Goal: Participate in discussion: Engage in conversation with other users on a specific topic

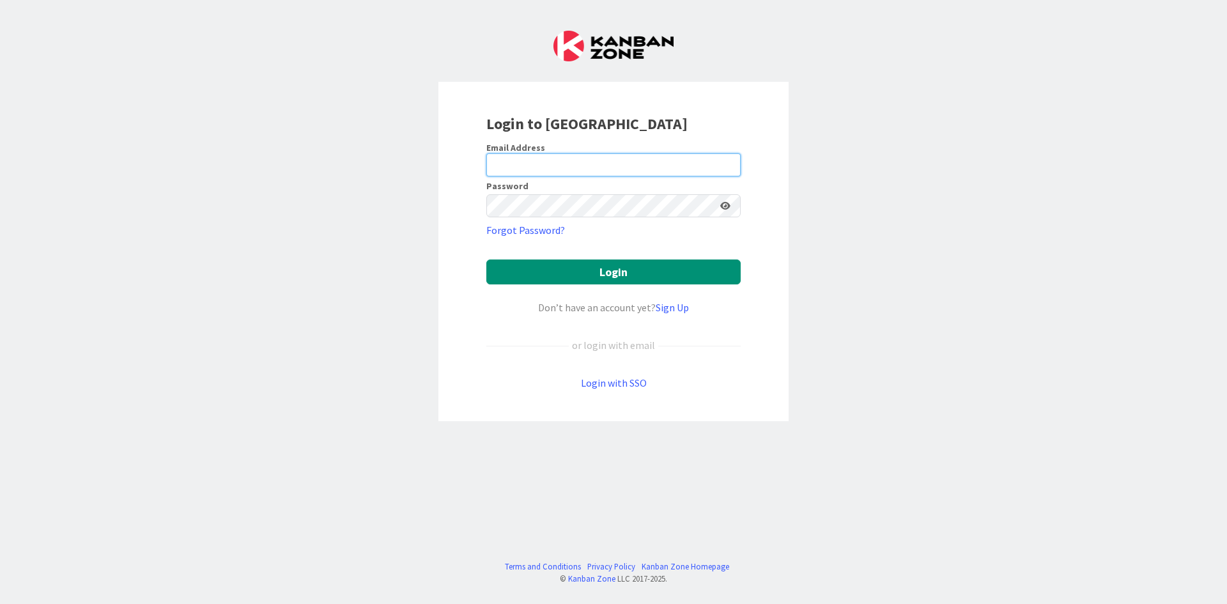
click at [549, 162] on input "email" at bounding box center [613, 164] width 254 height 23
type input "[PERSON_NAME][EMAIL_ADDRESS][DOMAIN_NAME]"
click at [486, 259] on button "Login" at bounding box center [613, 271] width 254 height 25
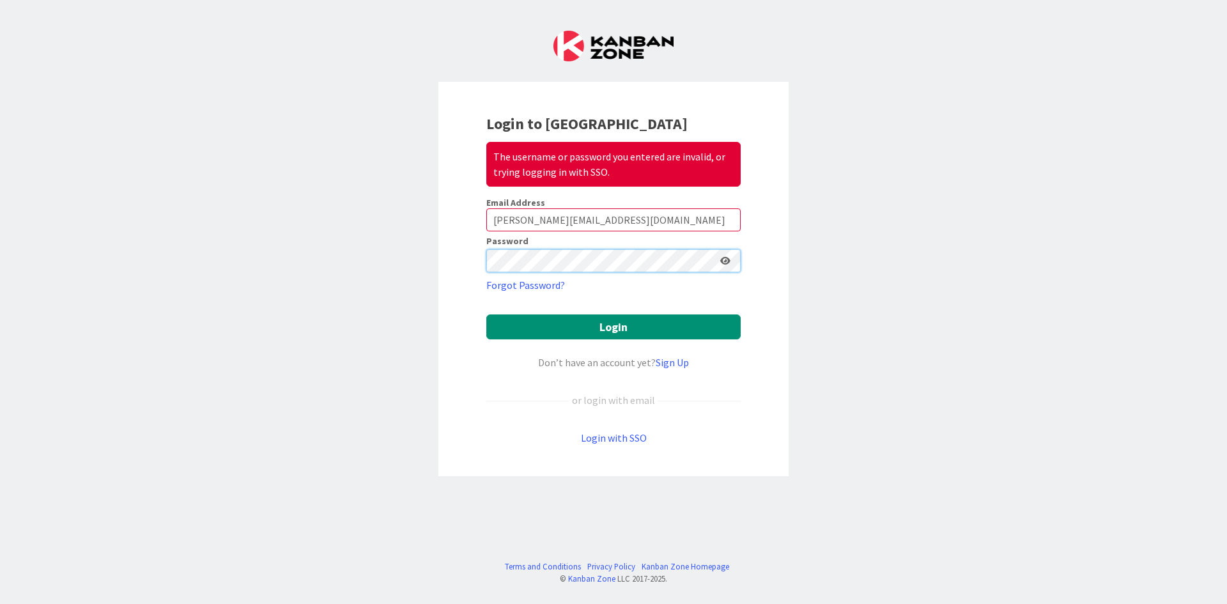
click at [486, 314] on button "Login" at bounding box center [613, 326] width 254 height 25
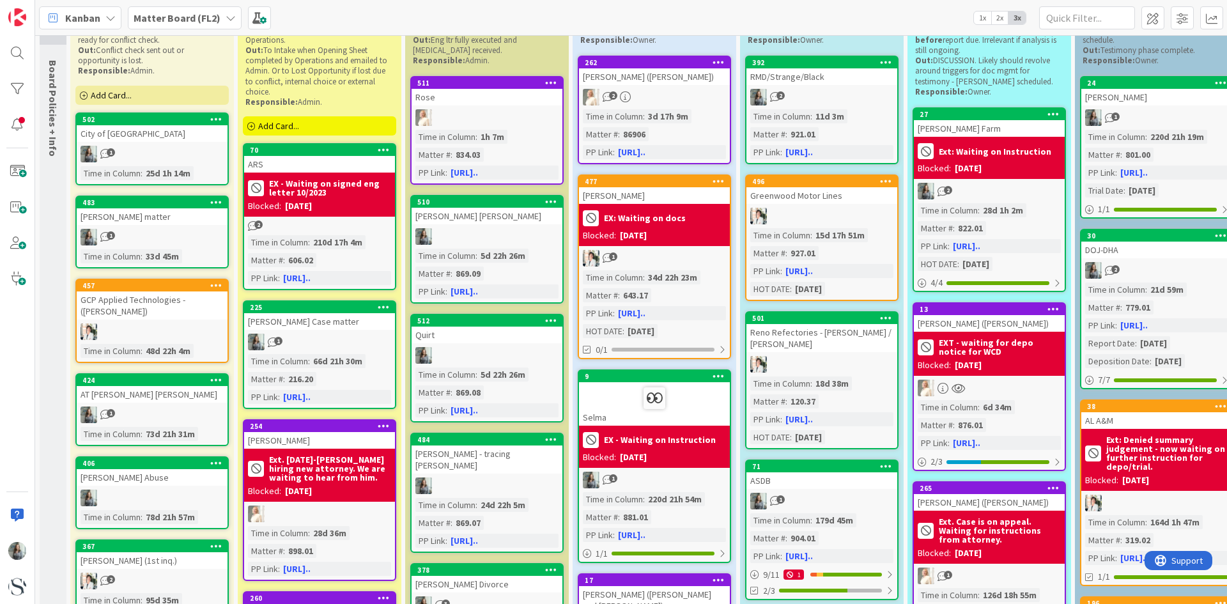
scroll to position [128, 0]
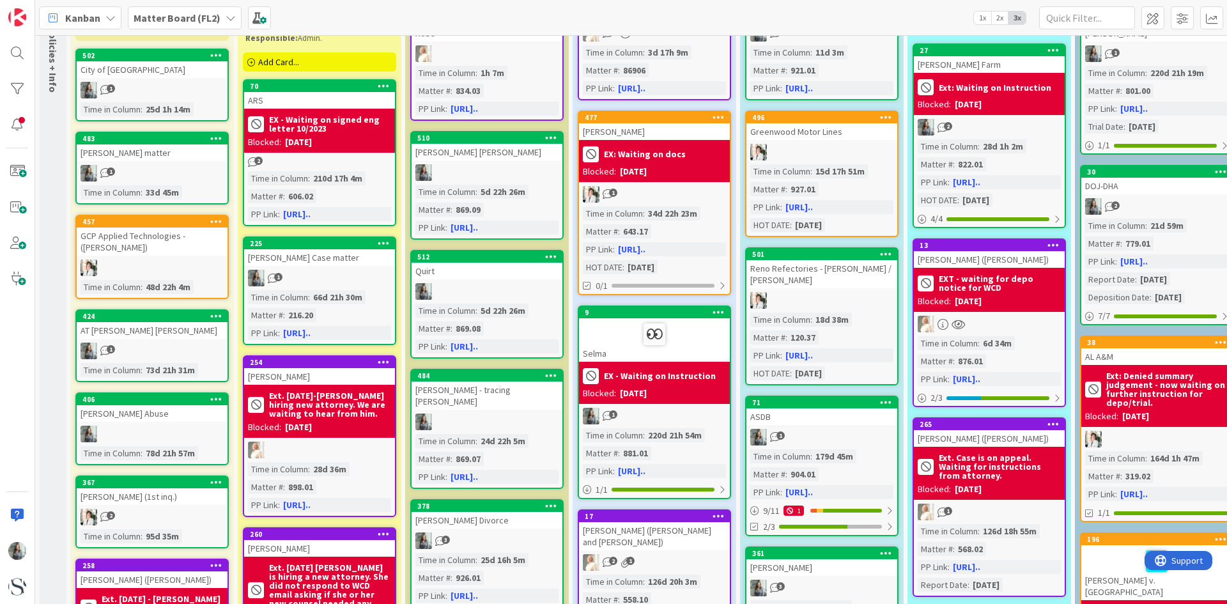
click at [504, 398] on div "[PERSON_NAME] - tracing [PERSON_NAME]" at bounding box center [486, 395] width 151 height 28
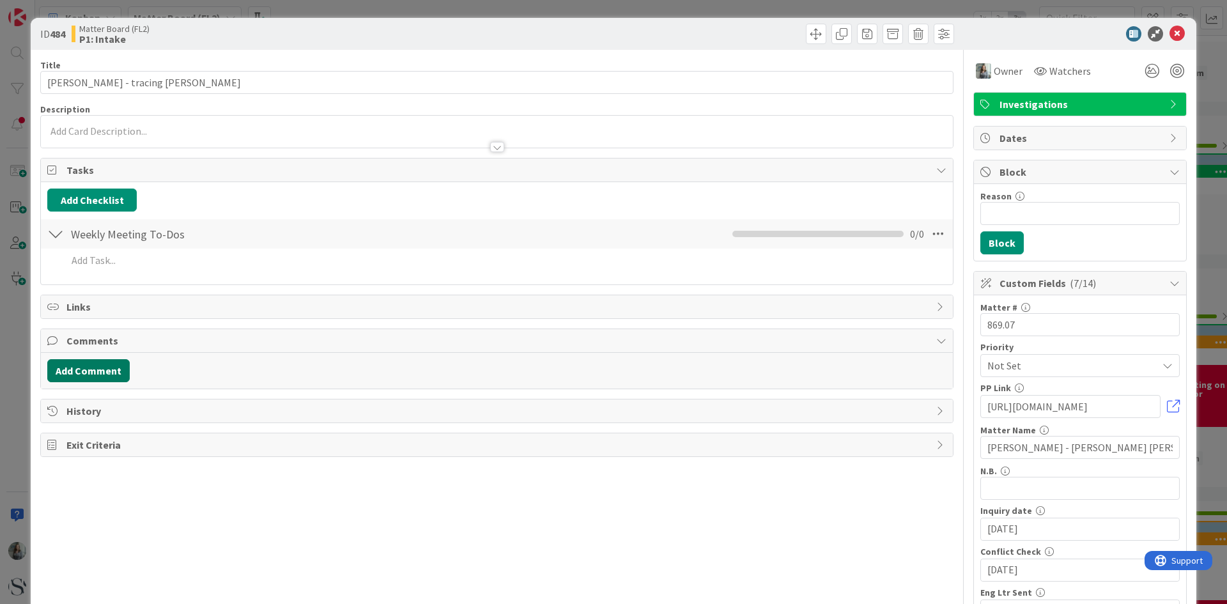
click at [73, 367] on button "Add Comment" at bounding box center [88, 370] width 82 height 23
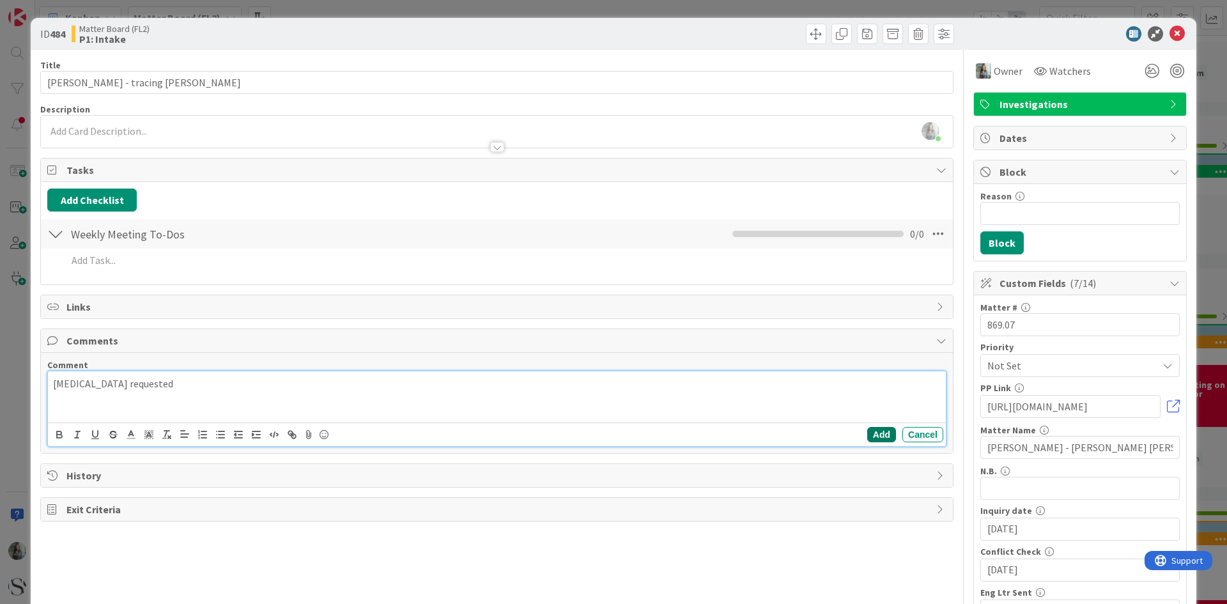
click at [876, 431] on button "Add" at bounding box center [881, 434] width 29 height 15
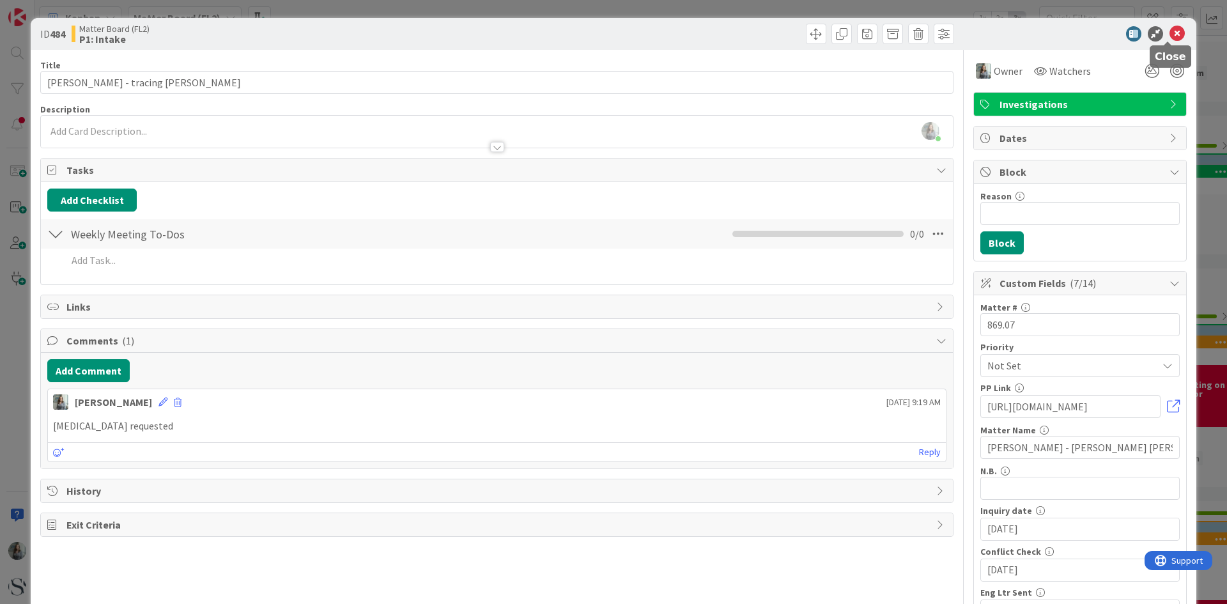
click at [1174, 30] on icon at bounding box center [1176, 33] width 15 height 15
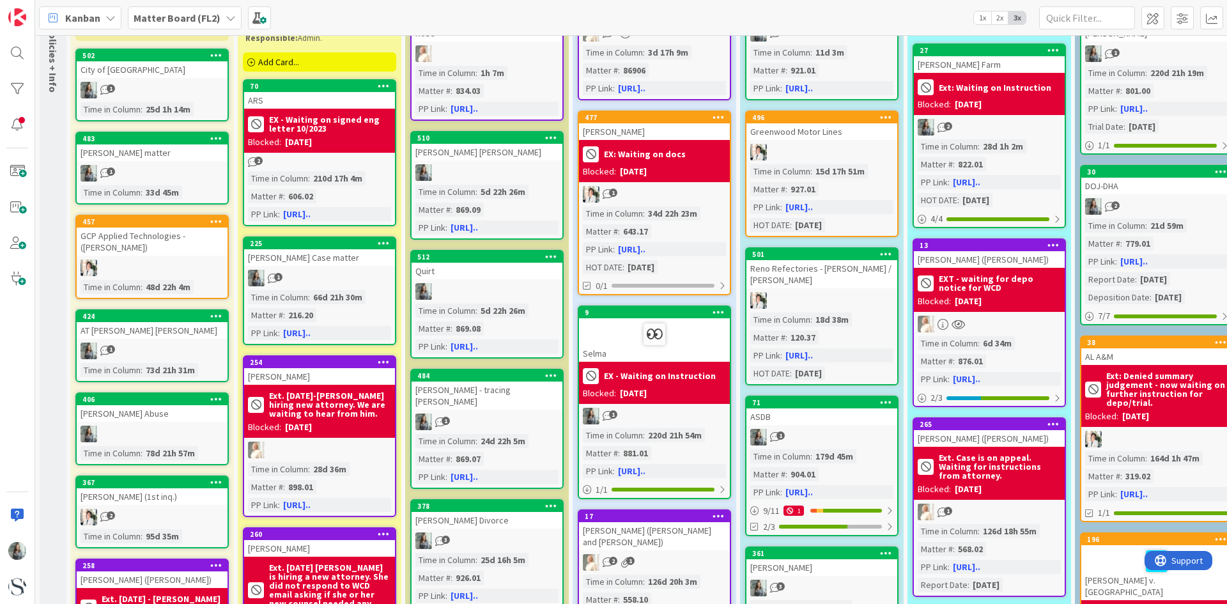
click at [459, 396] on div "[PERSON_NAME] - tracing [PERSON_NAME]" at bounding box center [486, 395] width 151 height 28
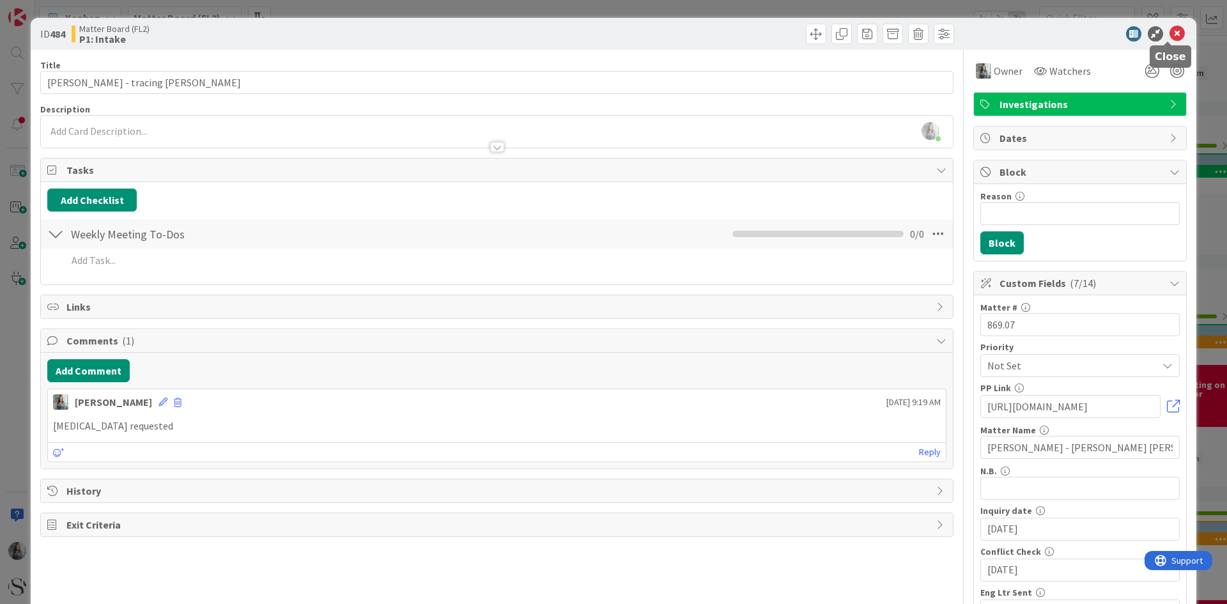
click at [1171, 36] on icon at bounding box center [1176, 33] width 15 height 15
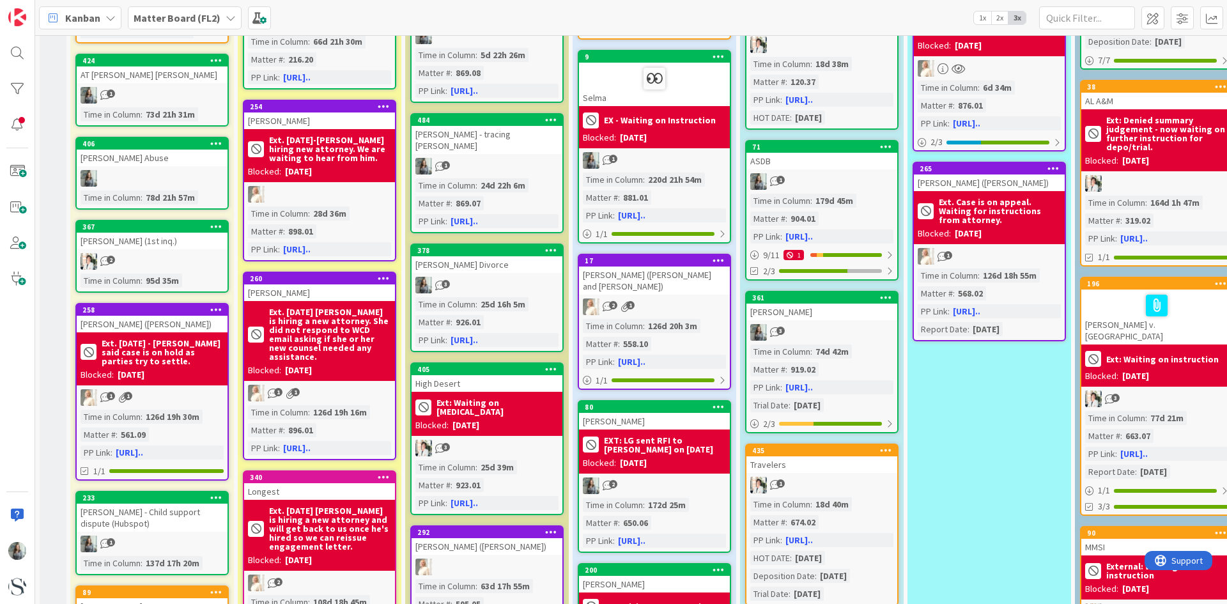
scroll to position [639, 0]
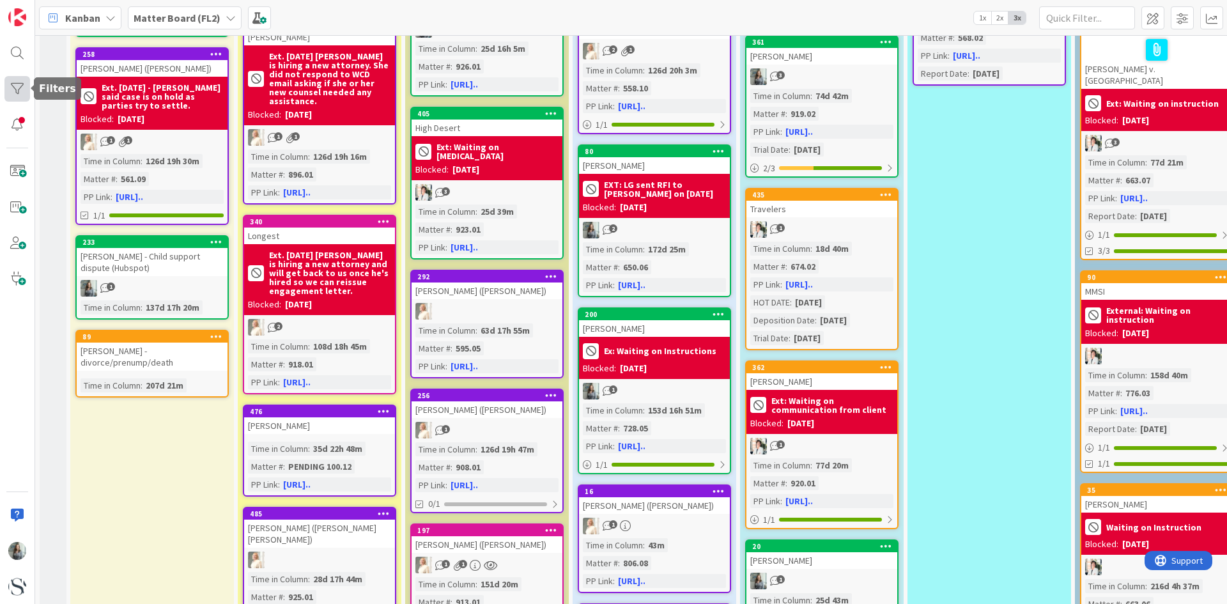
click at [12, 88] on div at bounding box center [17, 89] width 26 height 26
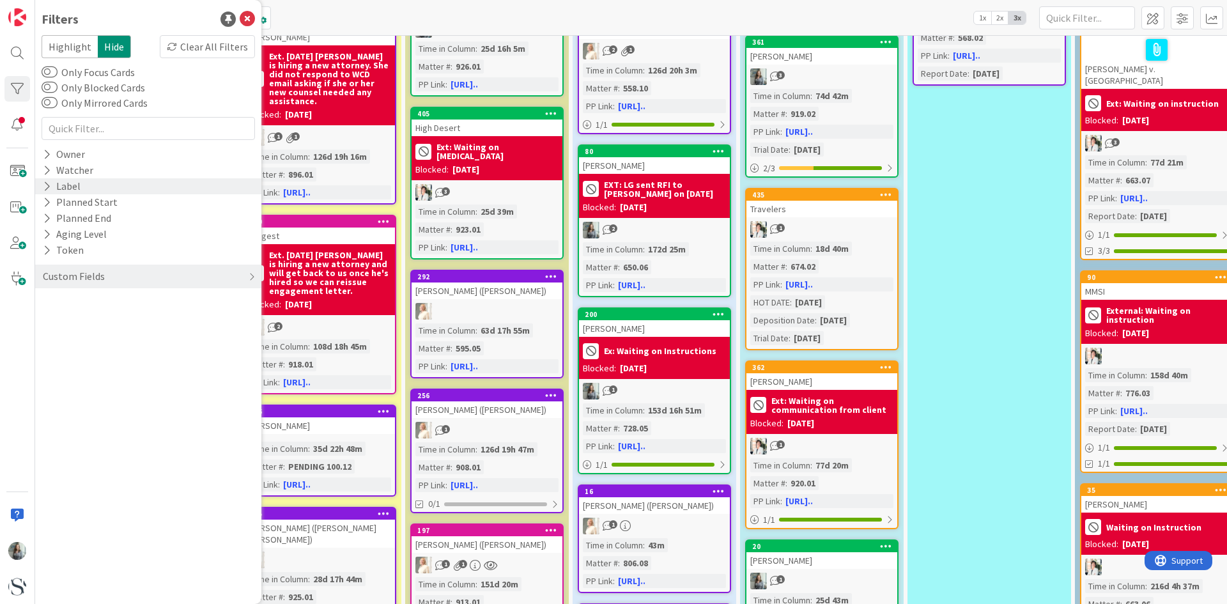
click at [42, 185] on div "Label" at bounding box center [62, 186] width 40 height 16
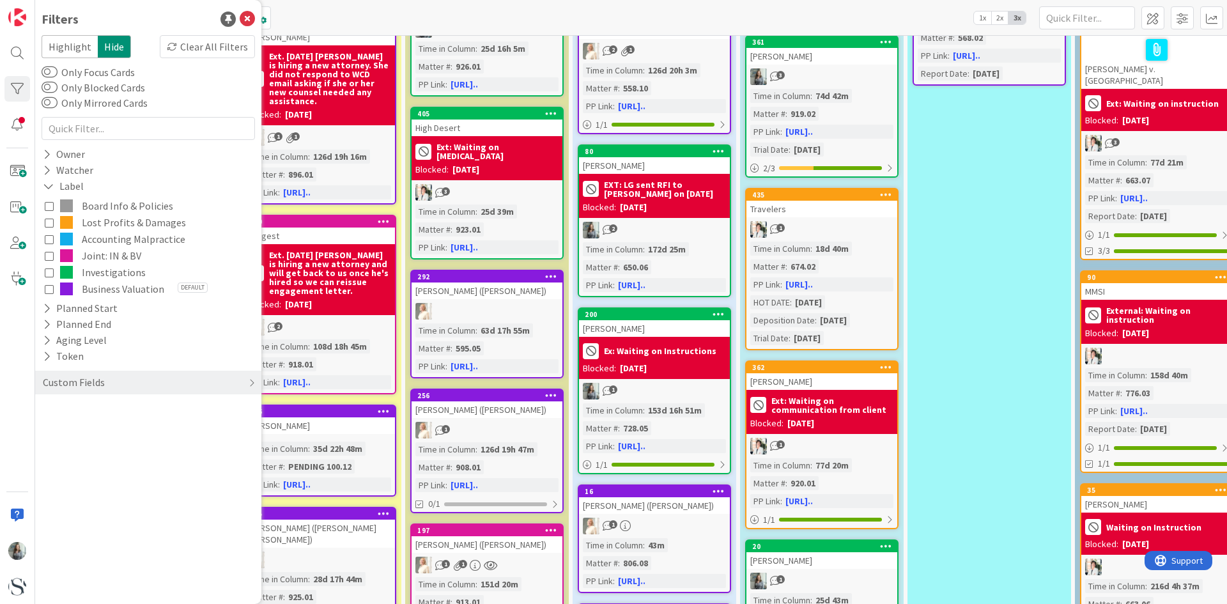
click at [44, 272] on div "Board Info & Policies Lost Profits & Damages Accounting Malpractice Joint: IN &…" at bounding box center [148, 247] width 213 height 106
click at [52, 251] on icon at bounding box center [49, 255] width 9 height 9
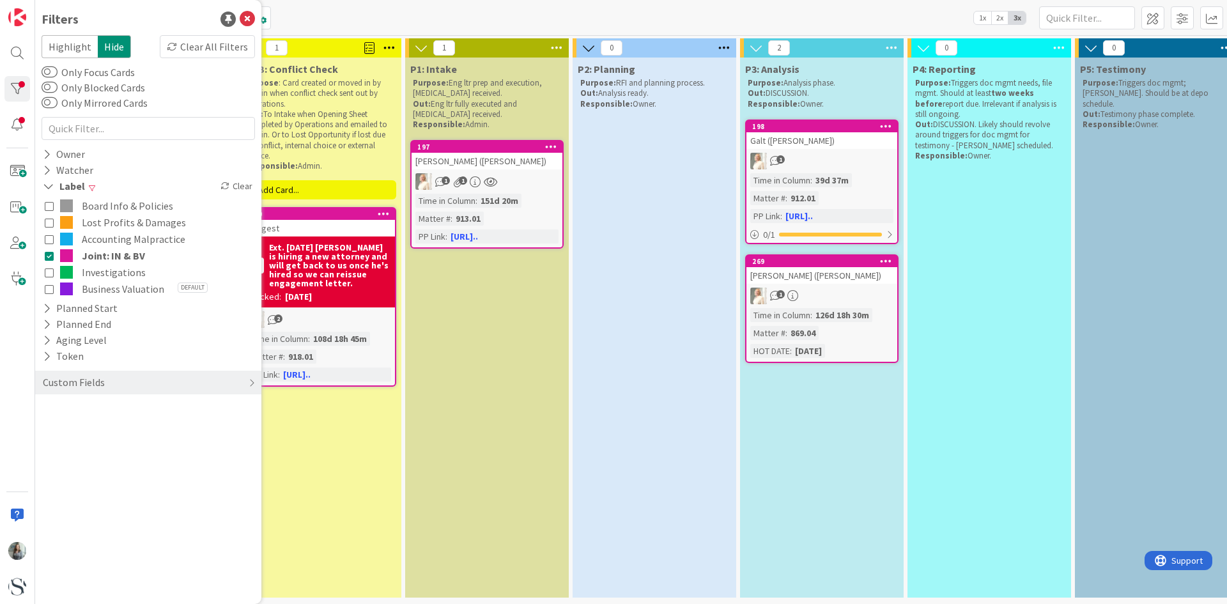
click at [50, 271] on icon at bounding box center [49, 272] width 9 height 9
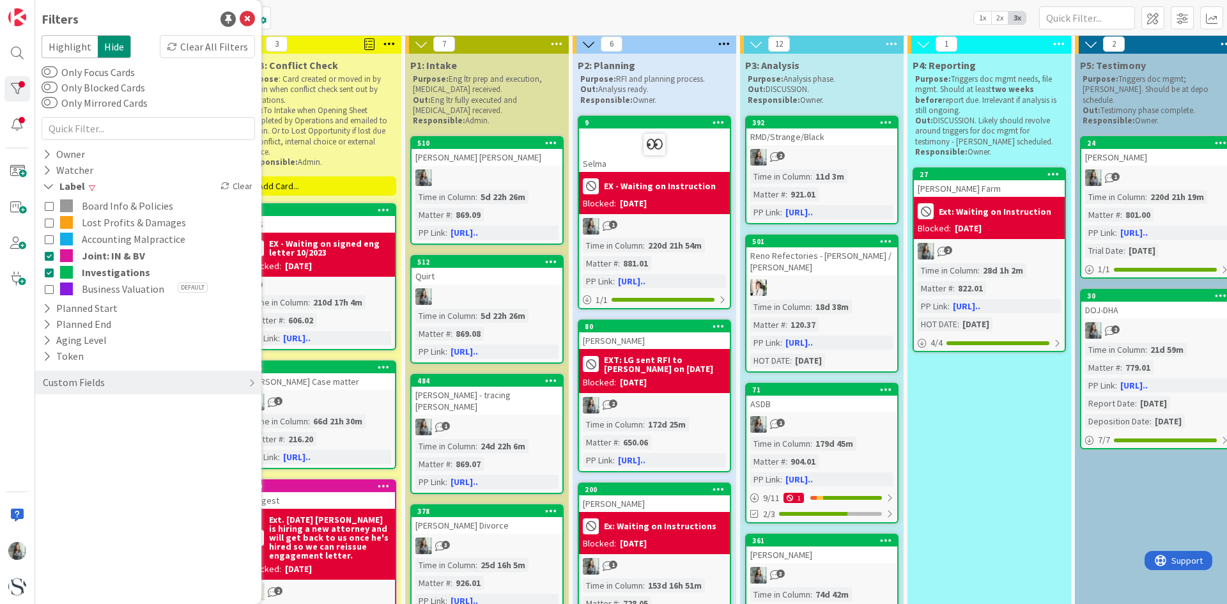
scroll to position [639, 0]
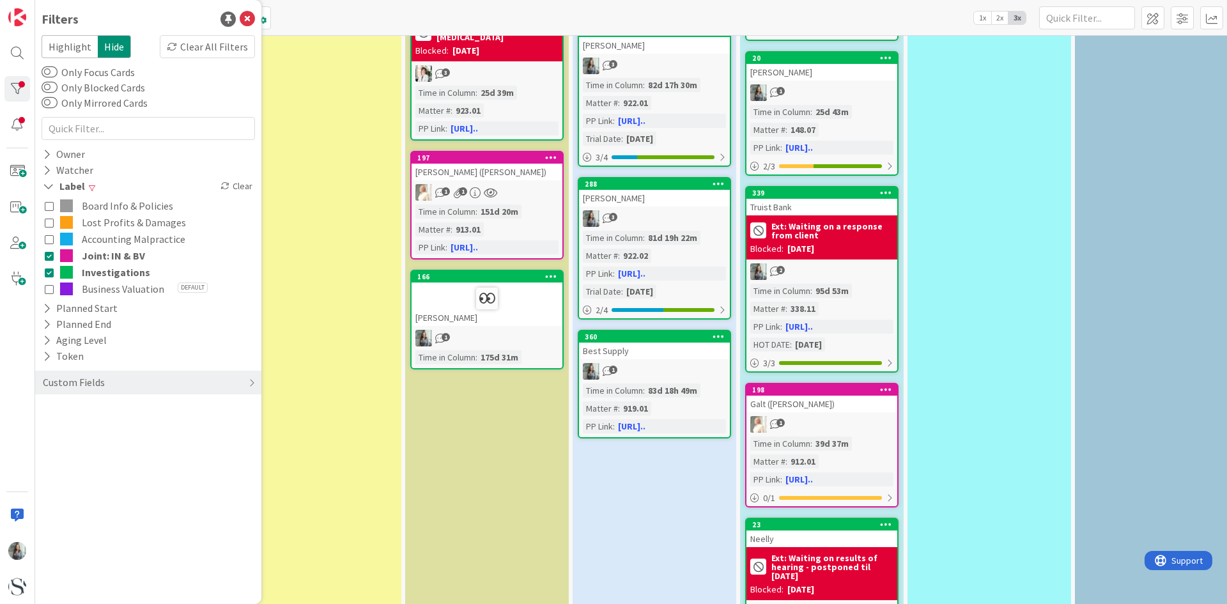
click at [50, 227] on icon at bounding box center [49, 222] width 9 height 9
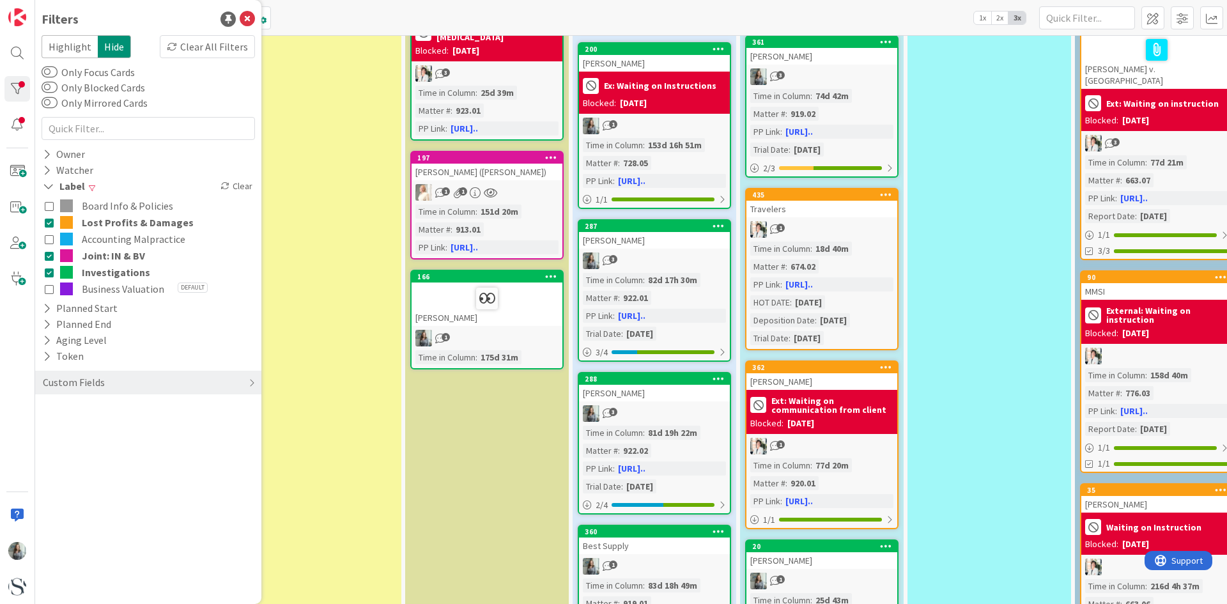
click at [248, 9] on div "Filters Highlight Hide Clear All Filters Only Focus Cards Only Blocked Cards On…" at bounding box center [148, 302] width 226 height 604
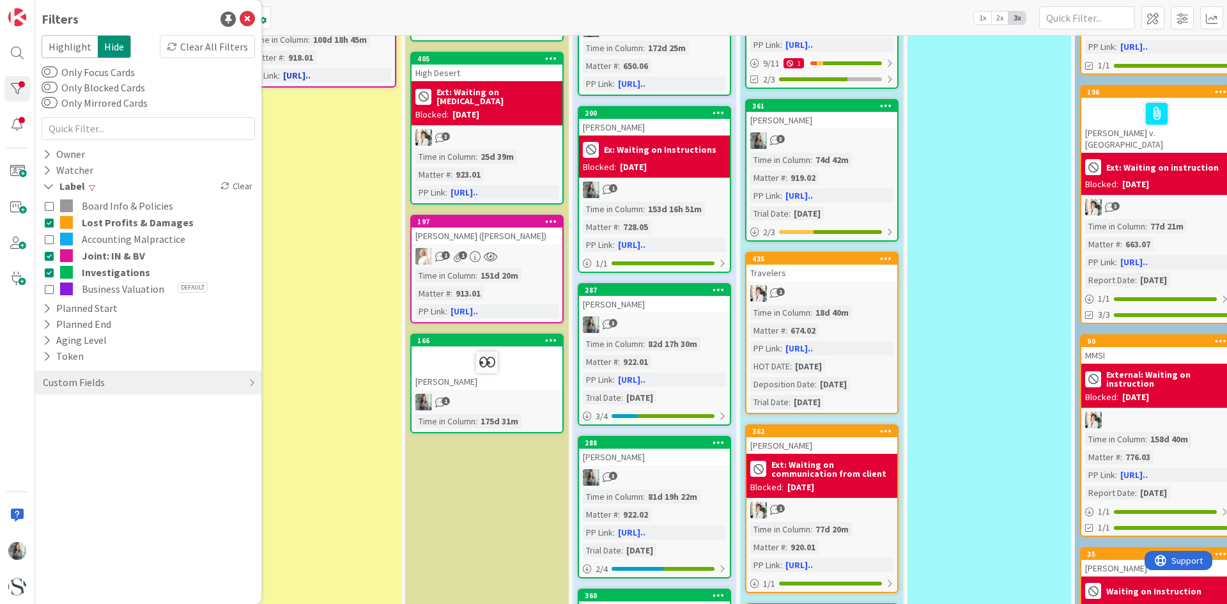
scroll to position [447, 0]
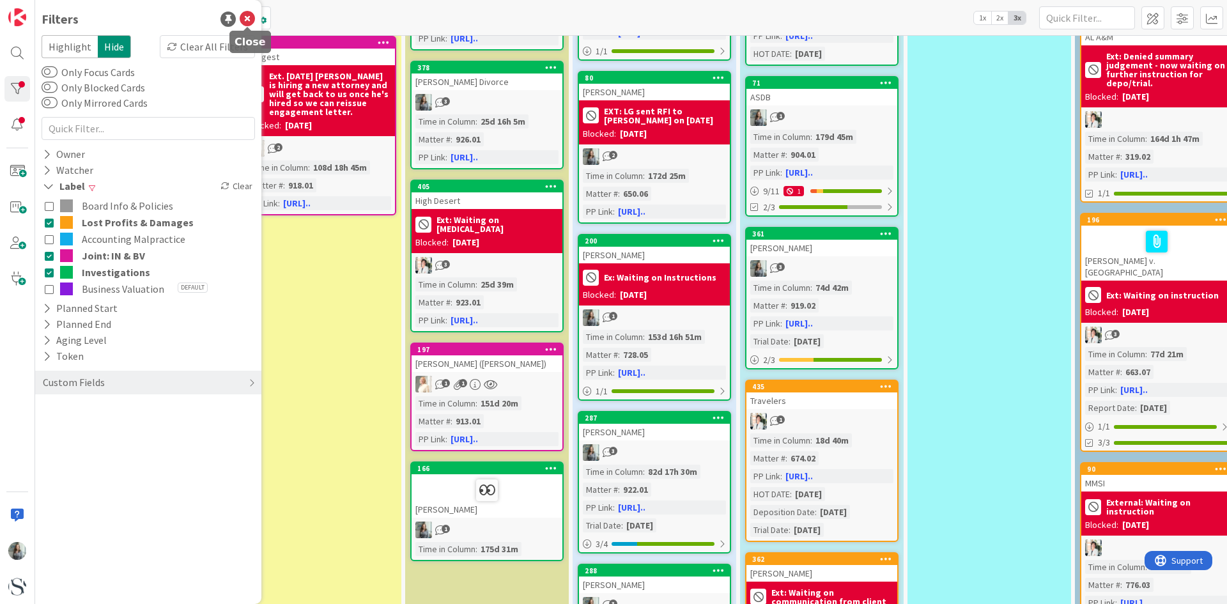
drag, startPoint x: 245, startPoint y: 20, endPoint x: 256, endPoint y: 47, distance: 29.0
click at [245, 20] on icon at bounding box center [247, 19] width 15 height 15
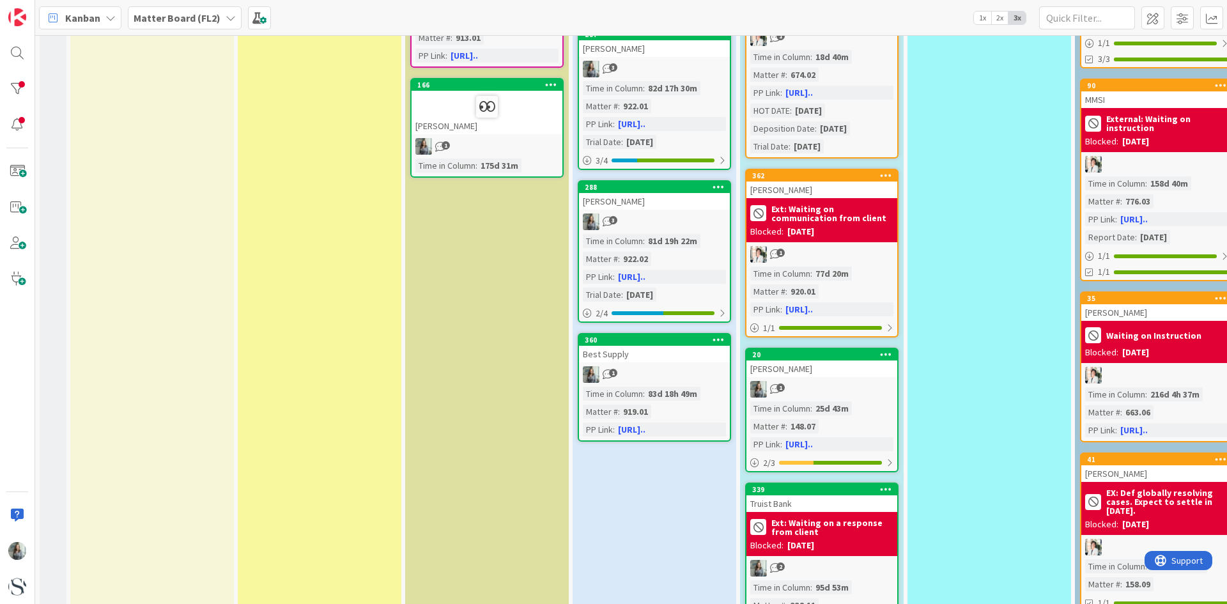
scroll to position [322, 0]
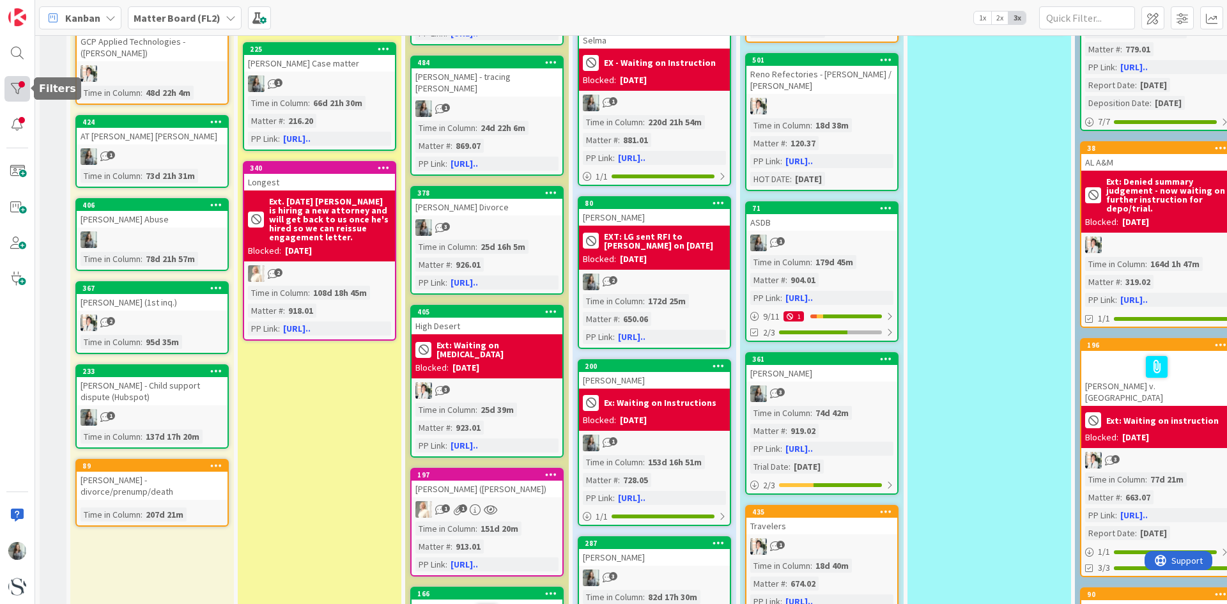
click at [24, 91] on div at bounding box center [17, 89] width 26 height 26
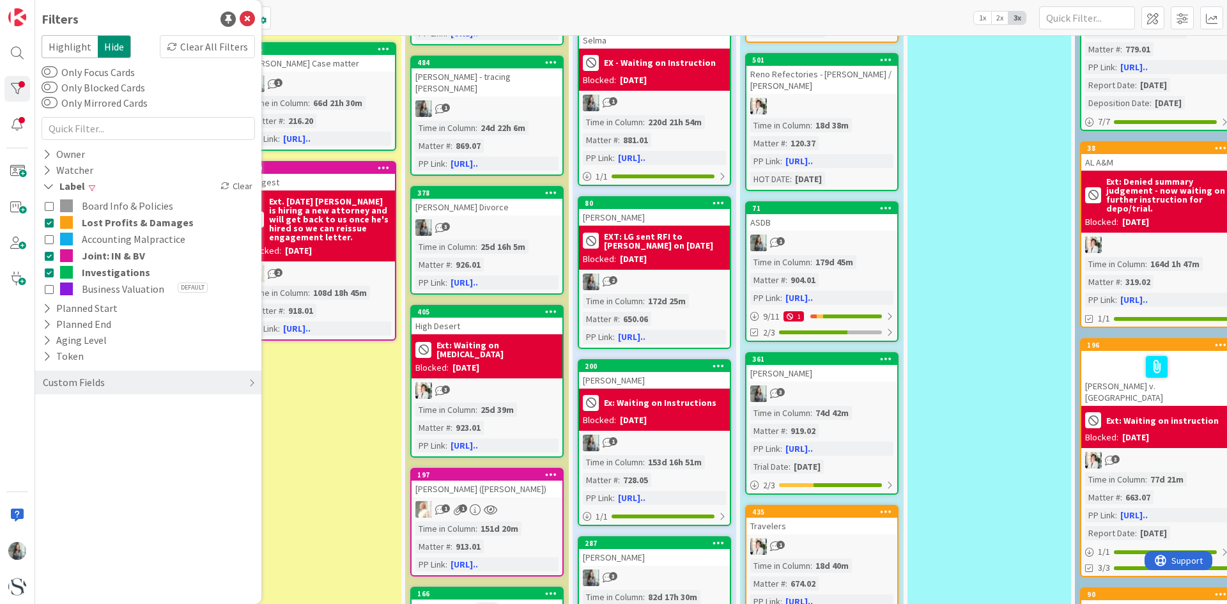
click at [54, 227] on button "Lost Profits & Damages" at bounding box center [148, 222] width 207 height 17
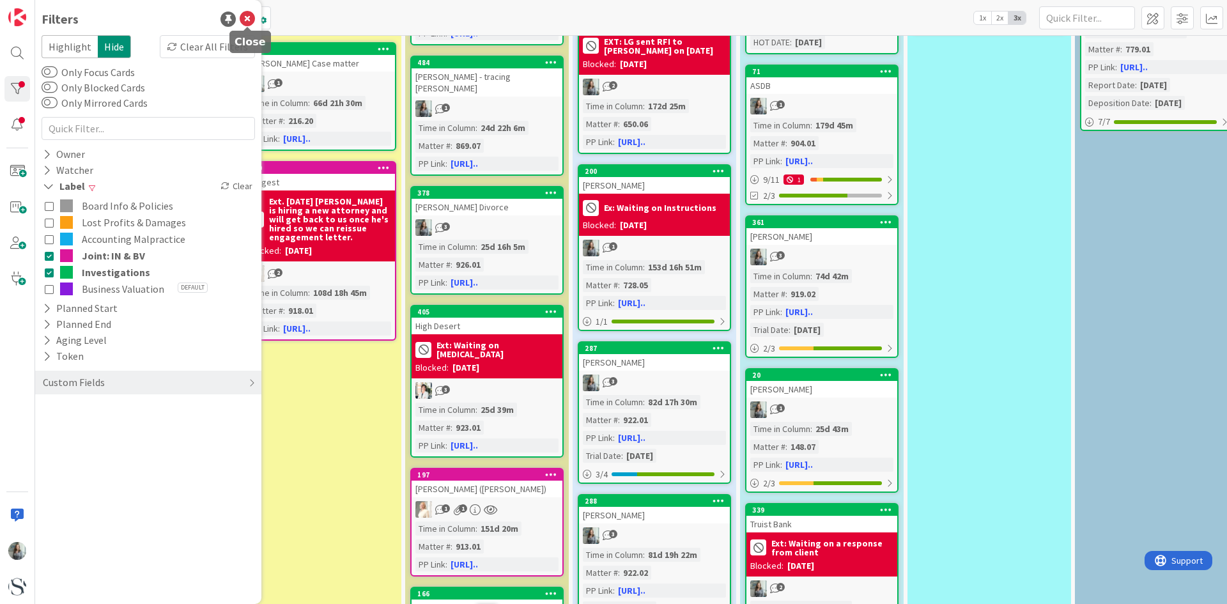
click at [244, 17] on icon at bounding box center [247, 19] width 15 height 15
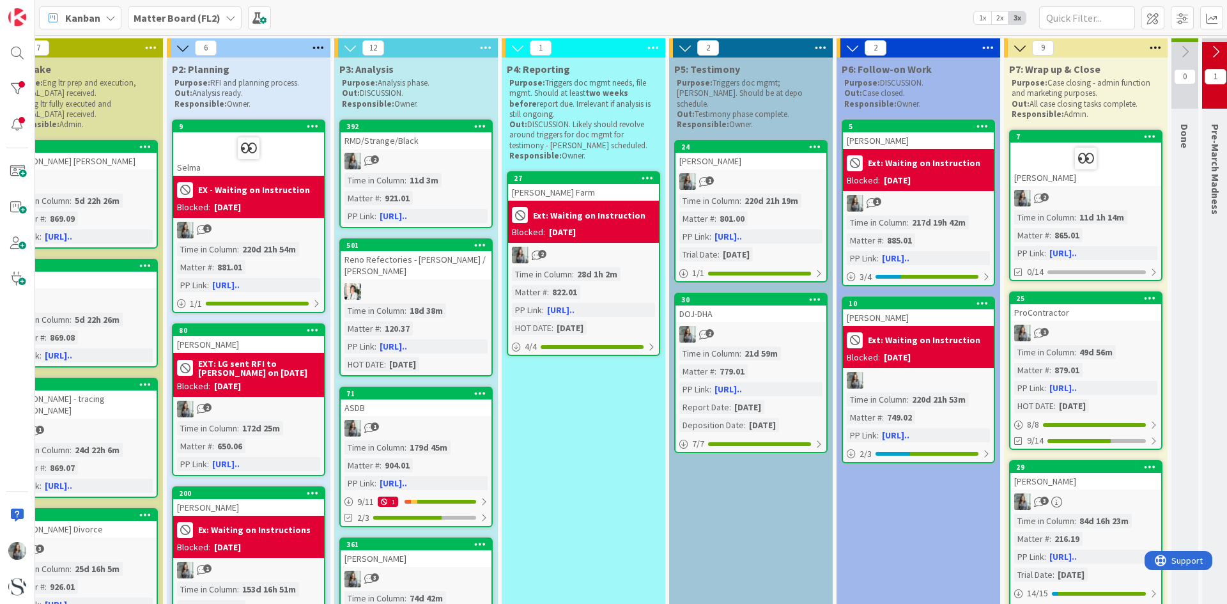
scroll to position [0, 520]
